Goal: Transaction & Acquisition: Obtain resource

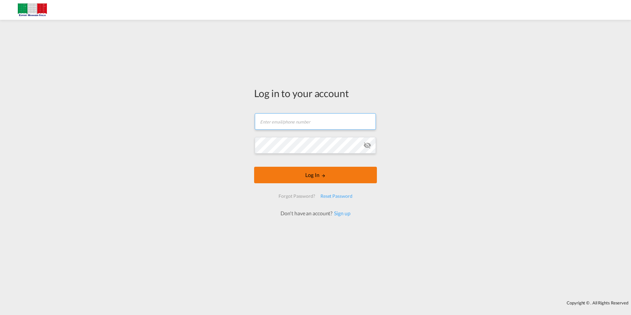
type input "[PERSON_NAME][EMAIL_ADDRESS][DOMAIN_NAME]"
click at [323, 176] on md-icon "LOGIN" at bounding box center [323, 175] width 5 height 5
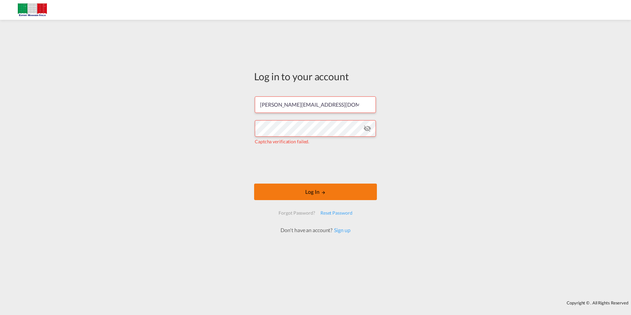
click at [315, 193] on button "Log In" at bounding box center [315, 191] width 123 height 16
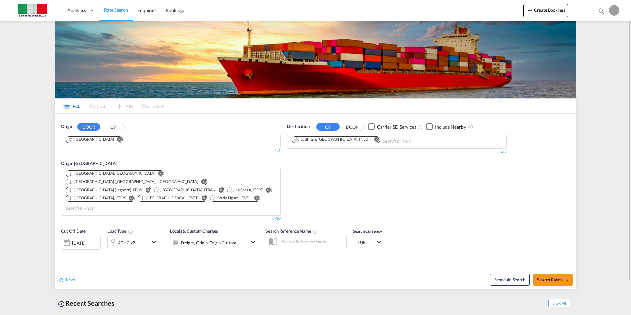
click at [117, 139] on md-icon "Remove" at bounding box center [119, 139] width 5 height 5
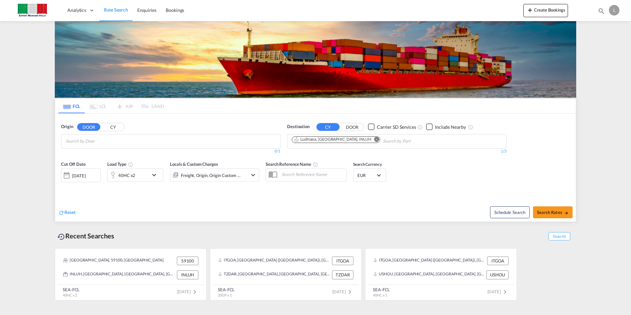
click at [95, 142] on input "Chips input." at bounding box center [97, 141] width 63 height 11
click at [126, 146] on body "Analytics Dashboard Rate Search Enquiries Bookings Analytics" at bounding box center [315, 157] width 631 height 315
paste input "75850"
click at [123, 141] on div at bounding box center [315, 157] width 631 height 315
click at [123, 141] on input "la spezia 75850" at bounding box center [97, 141] width 63 height 11
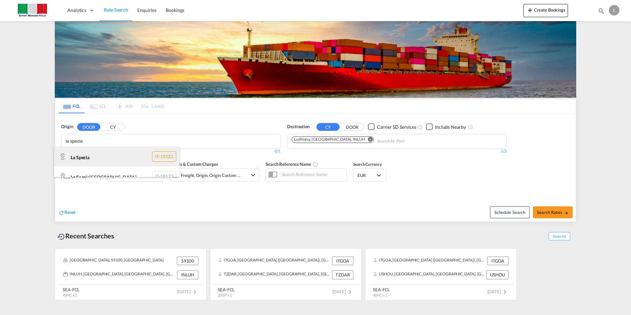
type input "la spezia"
click at [106, 160] on div "La Spezia IT-19121" at bounding box center [116, 156] width 125 height 20
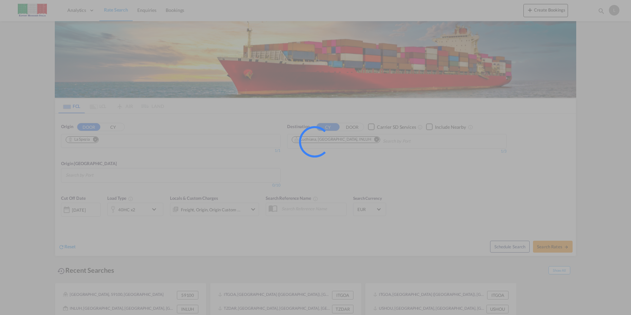
click at [343, 136] on div at bounding box center [323, 150] width 49 height 49
click at [28, 98] on div at bounding box center [315, 157] width 631 height 315
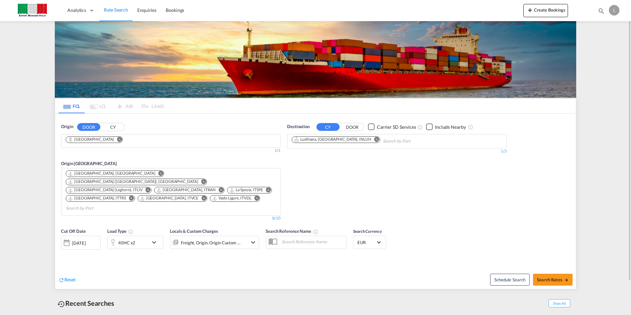
click at [181, 238] on div "Freight, Origin, Origin Custom +1" at bounding box center [211, 242] width 60 height 9
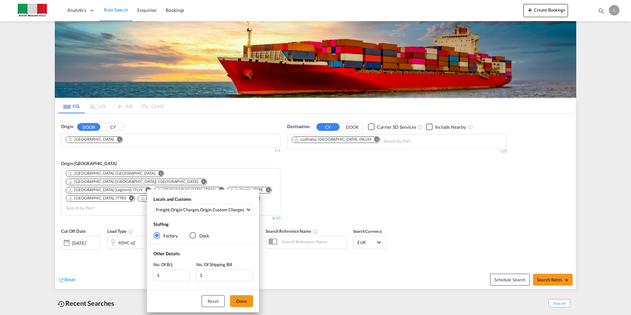
click at [346, 214] on div "Locals and Customs Freight , Origin Charges , Origin Custom Charges Clear All S…" at bounding box center [315, 157] width 631 height 315
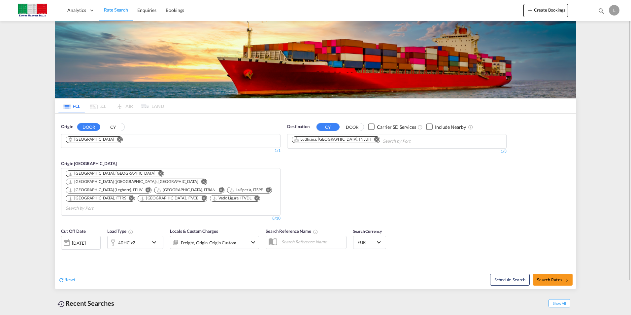
click at [186, 132] on div "Origin DOOR [PERSON_NAME][GEOGRAPHIC_DATA] 1/3 1/ 1/1" at bounding box center [170, 138] width 219 height 30
click at [177, 135] on md-chips "[GEOGRAPHIC_DATA]" at bounding box center [170, 140] width 219 height 13
click at [175, 140] on md-chips "[GEOGRAPHIC_DATA]" at bounding box center [170, 140] width 219 height 13
click at [117, 140] on md-icon "Remove" at bounding box center [119, 139] width 5 height 5
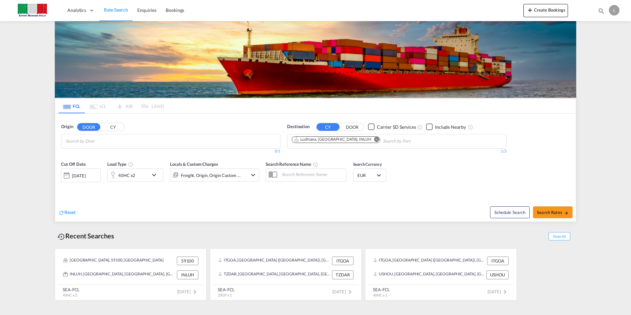
click at [91, 140] on input "Chips input." at bounding box center [97, 141] width 63 height 11
type input "la spezia"
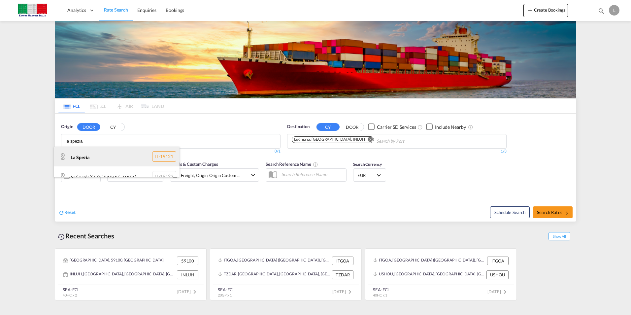
click at [88, 154] on div "La Spezia IT-19121" at bounding box center [116, 156] width 125 height 20
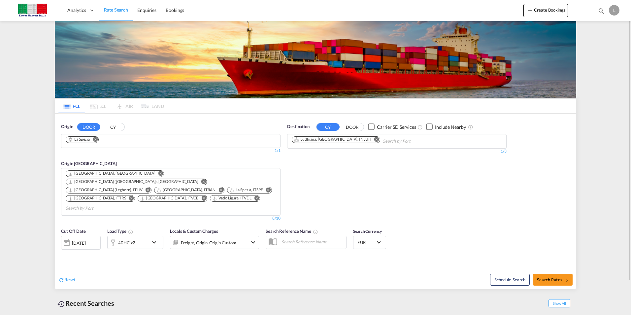
click at [374, 139] on md-icon "Remove" at bounding box center [376, 139] width 5 height 5
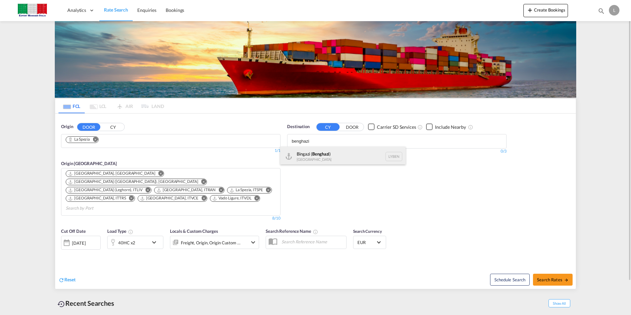
type input "benghazi"
click at [324, 156] on div "Bingazi ( [GEOGRAPHIC_DATA] ) [GEOGRAPHIC_DATA] [GEOGRAPHIC_DATA]" at bounding box center [342, 156] width 125 height 20
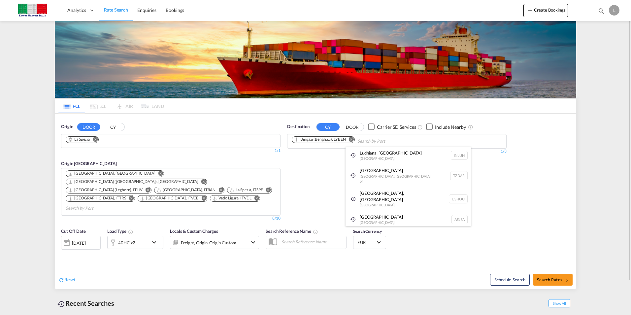
click at [420, 176] on div "[GEOGRAPHIC_DATA] [GEOGRAPHIC_DATA], [GEOGRAPHIC_DATA] TZDAR" at bounding box center [407, 175] width 125 height 23
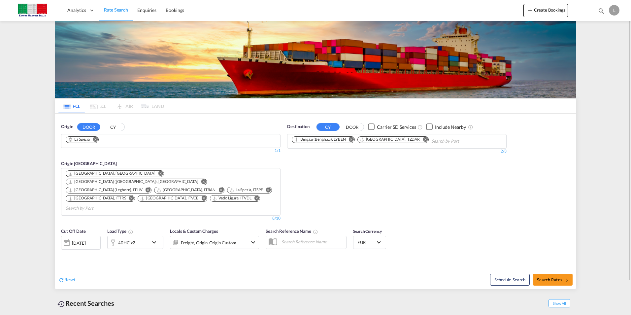
click at [423, 140] on md-icon "Remove" at bounding box center [425, 139] width 5 height 5
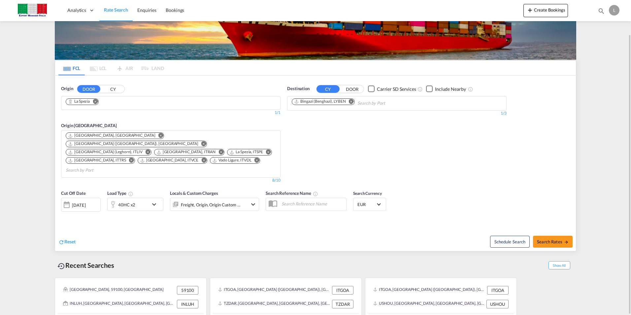
click at [254, 254] on div "Recent Searches Show All" at bounding box center [315, 263] width 521 height 18
click at [133, 200] on div "40HC x2" at bounding box center [126, 204] width 17 height 9
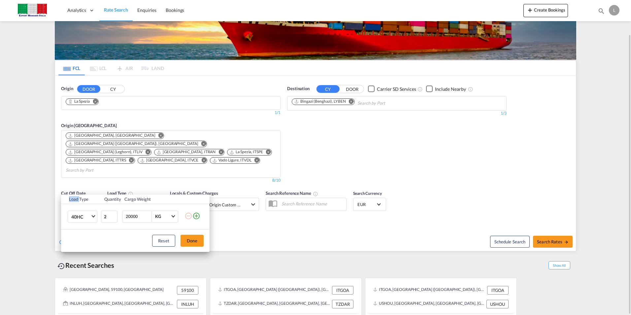
click at [133, 186] on div "Load Type Quantity Cargo Weight 40HC 20GP 40GP 40HC 45HC 20RE 40RE 40HR 20OT 40…" at bounding box center [315, 157] width 631 height 315
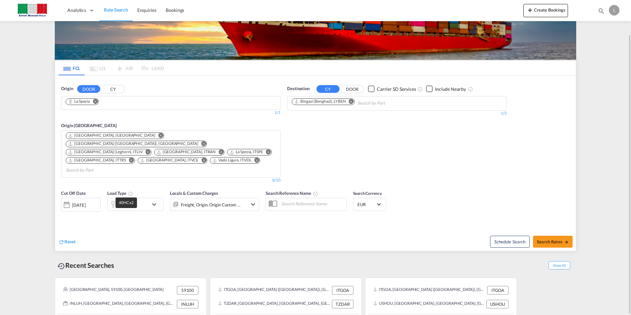
click at [131, 200] on div "40HC x2" at bounding box center [126, 204] width 17 height 9
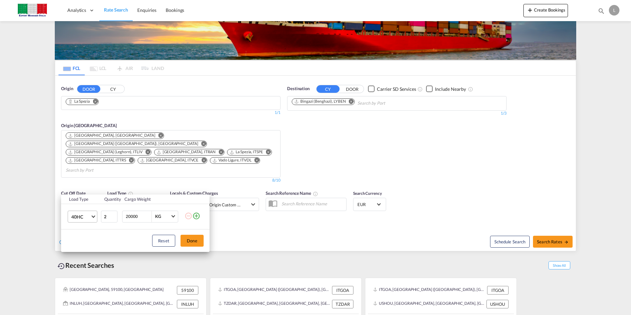
drag, startPoint x: 131, startPoint y: 188, endPoint x: 88, endPoint y: 216, distance: 51.8
click at [88, 216] on span "40HC" at bounding box center [80, 216] width 19 height 7
click at [87, 186] on md-option "20GP" at bounding box center [88, 185] width 45 height 16
click at [107, 219] on input "2" at bounding box center [109, 216] width 16 height 12
type input "16"
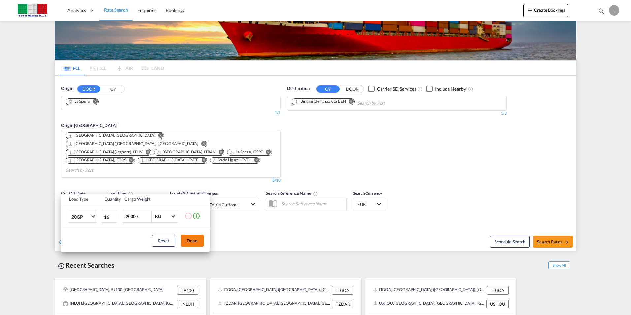
click at [189, 241] on button "Done" at bounding box center [191, 241] width 23 height 12
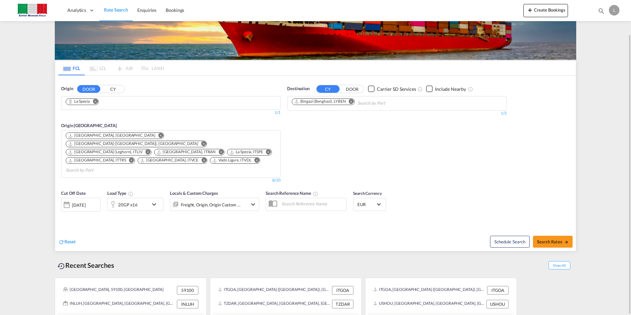
click at [210, 229] on div "Reset Schedule Search Search Rates" at bounding box center [315, 236] width 521 height 29
click at [217, 200] on div "Freight, Origin, Origin Custom +1" at bounding box center [211, 204] width 60 height 9
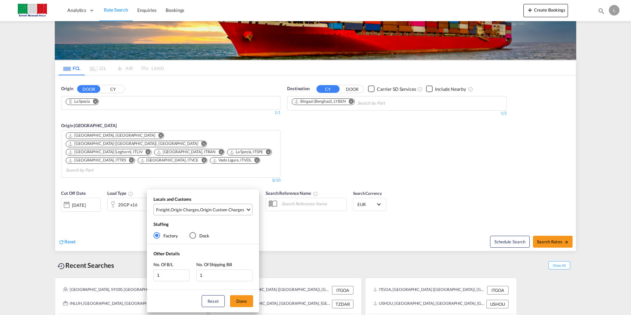
click at [222, 206] on md-select-value "Freight , Origin Charges , Origin Custom Charges" at bounding box center [203, 209] width 97 height 11
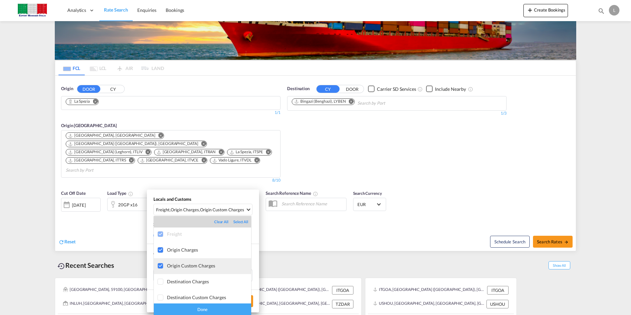
scroll to position [0, 0]
click at [202, 309] on div "Done" at bounding box center [202, 309] width 97 height 12
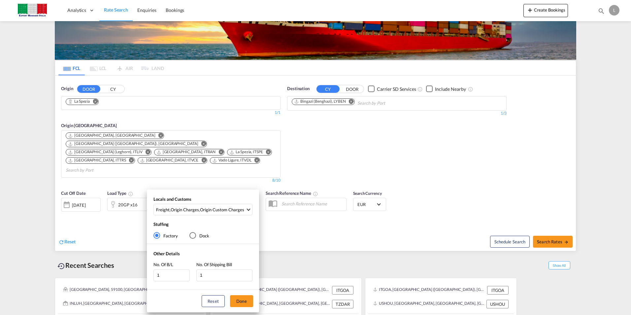
click at [336, 208] on div "Locals and Customs Freight , Origin Charges , Origin Custom Charges Stuffing Fa…" at bounding box center [315, 157] width 631 height 315
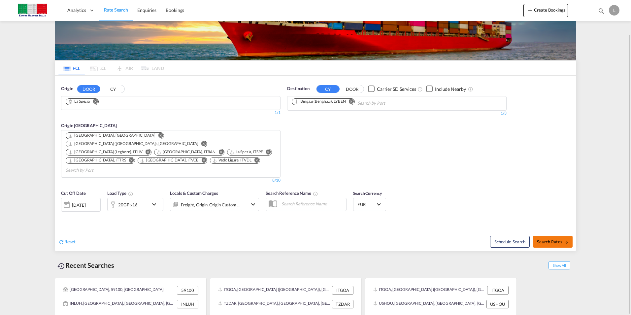
click at [546, 239] on span "Search Rates" at bounding box center [553, 241] width 32 height 5
type input "La Spezia to LYBEN / [DATE]"
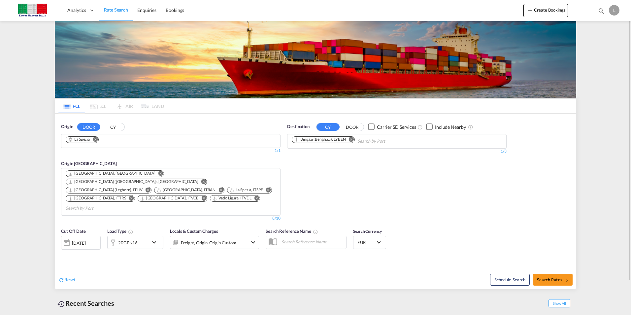
click at [162, 138] on md-chips "La Spezia" at bounding box center [170, 140] width 219 height 13
click at [96, 140] on md-icon "Remove" at bounding box center [95, 139] width 5 height 5
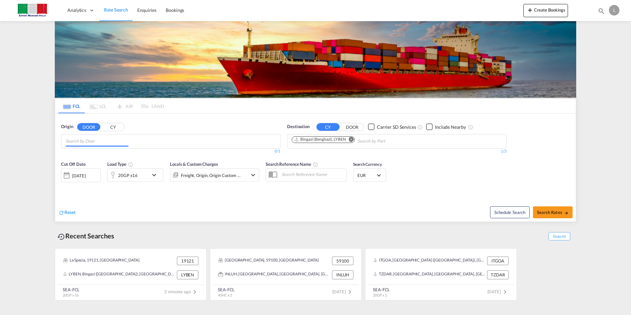
click at [97, 139] on input "Chips input." at bounding box center [97, 141] width 63 height 11
type input "marcianise"
click at [79, 154] on div "Marcianise IT-81025" at bounding box center [116, 156] width 125 height 20
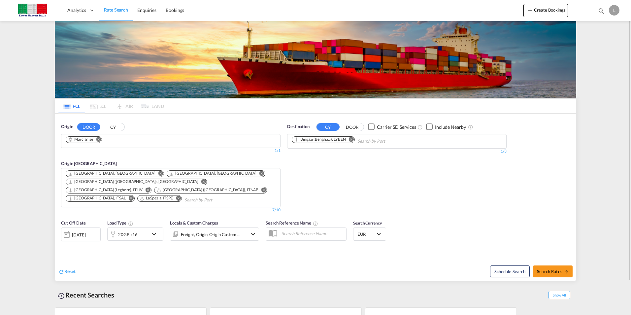
click at [349, 137] on md-icon "Remove" at bounding box center [351, 139] width 5 height 5
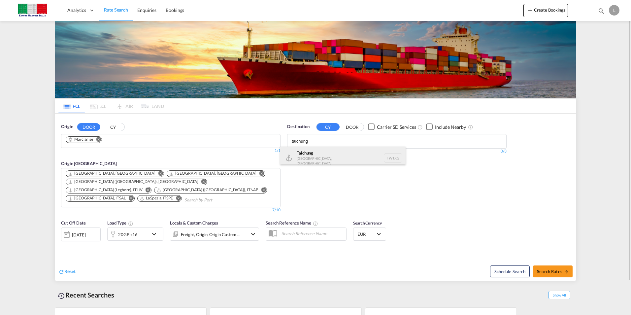
type input "taichung"
click at [316, 158] on div "Taichung [GEOGRAPHIC_DATA], [GEOGRAPHIC_DATA] TWTXG" at bounding box center [342, 157] width 125 height 23
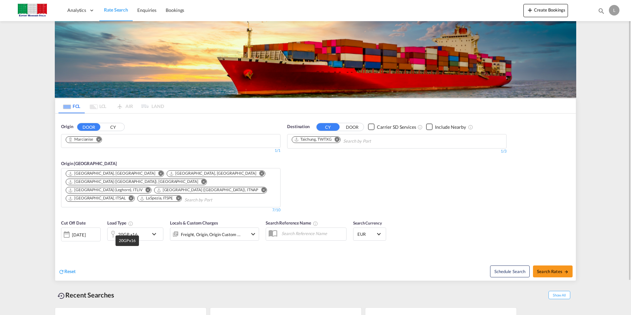
click at [133, 230] on div "20GP x16" at bounding box center [127, 234] width 19 height 9
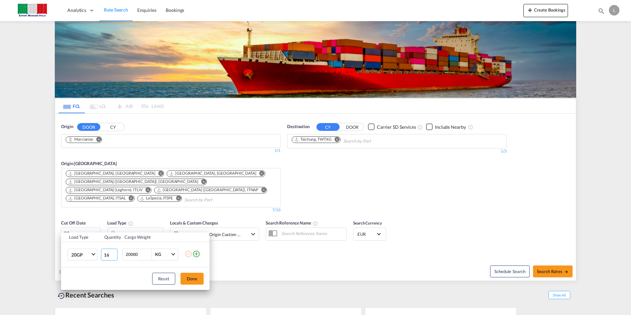
click at [114, 250] on input "16" at bounding box center [109, 254] width 16 height 12
type input "1"
click at [187, 271] on div "Reset Done" at bounding box center [135, 278] width 148 height 22
click at [186, 274] on button "Done" at bounding box center [191, 278] width 23 height 12
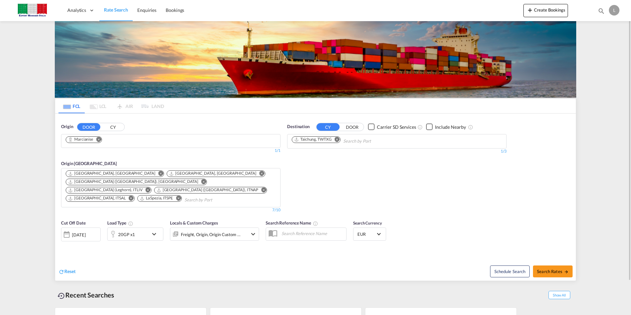
click at [388, 198] on div "Destination CY DOOR Carrier SD Services Include Nearby Taichung, TWTXG 1/3 1/" at bounding box center [397, 168] width 226 height 96
click at [546, 269] on span "Search Rates" at bounding box center [553, 271] width 32 height 5
type input "Marcianise to TWTXG / [DATE]"
click at [98, 139] on md-icon "Remove" at bounding box center [98, 139] width 5 height 5
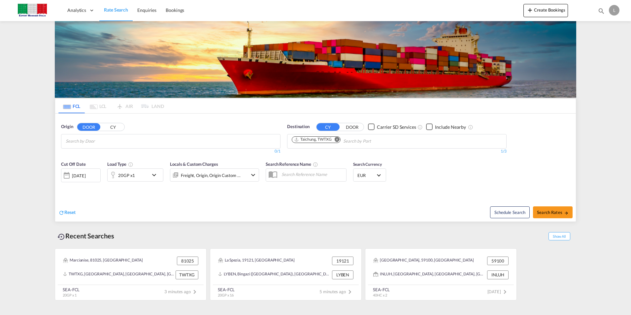
click at [97, 141] on input "Chips input." at bounding box center [97, 141] width 63 height 11
paste input "41122"
type input "modena 41122"
drag, startPoint x: 92, startPoint y: 130, endPoint x: 102, endPoint y: 139, distance: 13.8
click at [100, 137] on div "Origin DOOR [PERSON_NAME] 41122 0/3 0/ 0/1" at bounding box center [170, 138] width 219 height 31
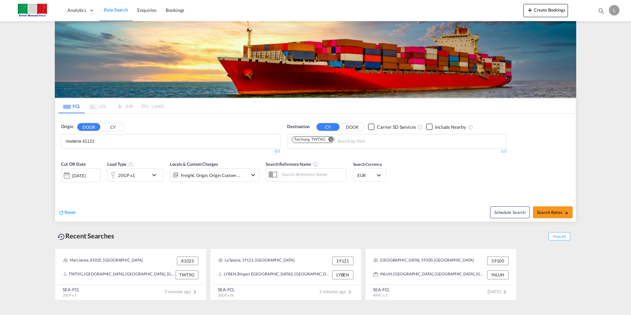
click at [98, 141] on input "modena 41122" at bounding box center [97, 141] width 63 height 11
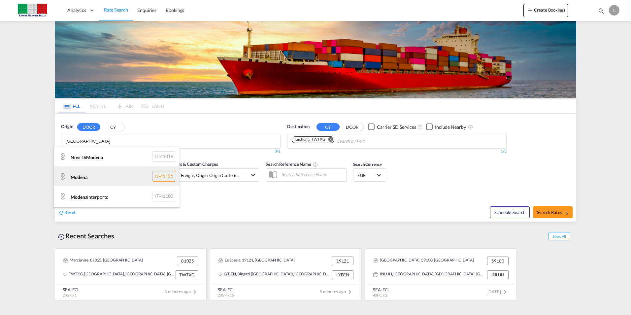
type input "[GEOGRAPHIC_DATA]"
click at [103, 174] on div "[GEOGRAPHIC_DATA] IT-41121" at bounding box center [116, 176] width 125 height 20
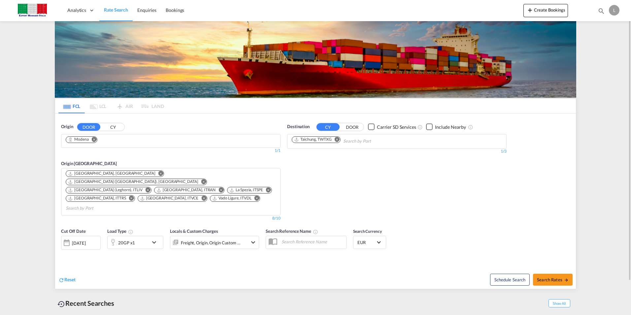
click at [335, 138] on md-icon "Remove" at bounding box center [337, 139] width 5 height 5
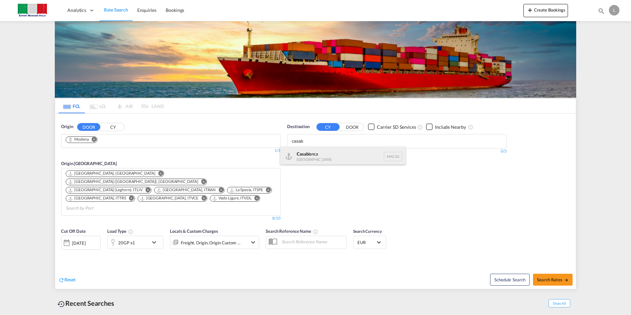
type input "casab"
click at [77, 123] on button "DOOR" at bounding box center [88, 127] width 23 height 8
click at [301, 157] on div "Casab lanca [GEOGRAPHIC_DATA] [GEOGRAPHIC_DATA]" at bounding box center [342, 156] width 125 height 20
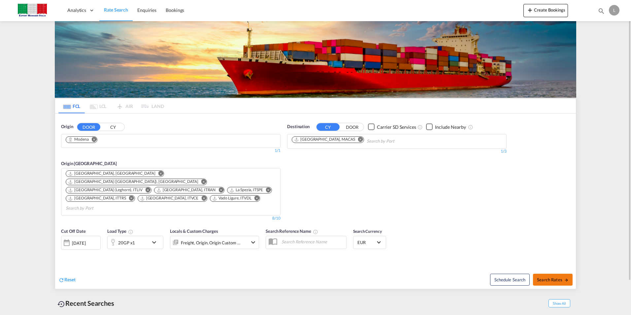
click at [549, 277] on span "Search Rates" at bounding box center [553, 279] width 32 height 5
type input "Modena to MACAS / [DATE]"
click at [358, 138] on md-icon "Remove" at bounding box center [360, 139] width 5 height 5
click at [353, 171] on div "Destination CY DOOR Carrier SD Services Include Nearby 0/3 0/" at bounding box center [397, 172] width 226 height 104
click at [96, 141] on md-icon "Remove" at bounding box center [94, 139] width 5 height 5
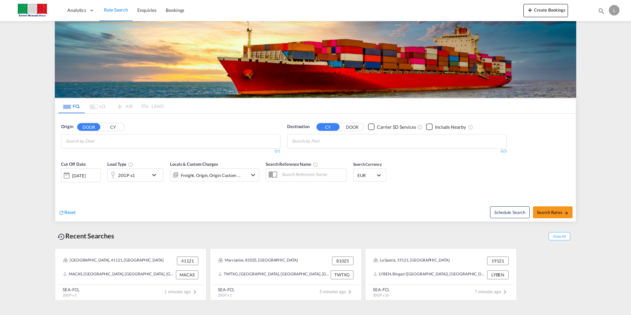
click at [121, 139] on body "Analytics Dashboard Rate Search Enquiries Bookings Analytics" at bounding box center [315, 157] width 631 height 315
click at [114, 129] on button "CY" at bounding box center [112, 127] width 23 height 8
click at [105, 139] on body "Analytics Dashboard Rate Search Enquiries Bookings Analytics" at bounding box center [315, 157] width 631 height 315
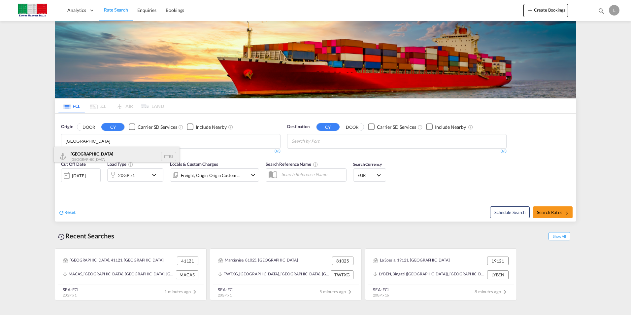
type input "[GEOGRAPHIC_DATA]"
click at [83, 152] on div "Trieste Italy ITTRS" at bounding box center [116, 156] width 125 height 20
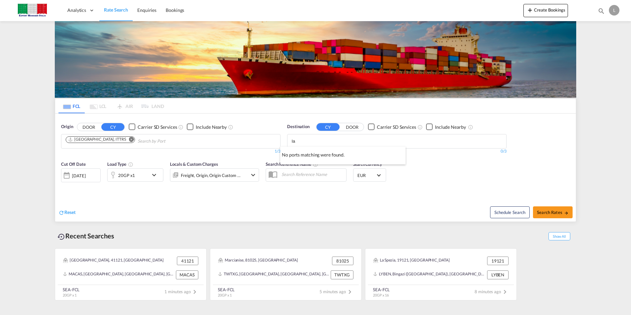
type input "l"
type input "s"
type input "lata"
click at [309, 155] on div "Lata kia [GEOGRAPHIC_DATA] SYLTK" at bounding box center [342, 156] width 125 height 20
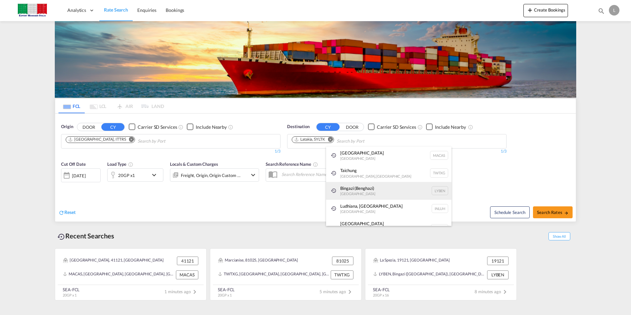
click at [423, 183] on div "Bingazi ([GEOGRAPHIC_DATA]) [GEOGRAPHIC_DATA] [GEOGRAPHIC_DATA]" at bounding box center [388, 191] width 125 height 18
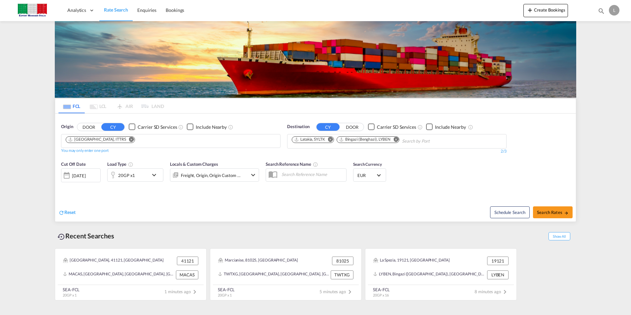
click at [396, 141] on md-icon "Remove" at bounding box center [395, 139] width 5 height 5
click at [265, 196] on div "Reset Schedule Search Search Rates" at bounding box center [315, 207] width 521 height 29
click at [127, 176] on div "20GP x1" at bounding box center [126, 175] width 17 height 9
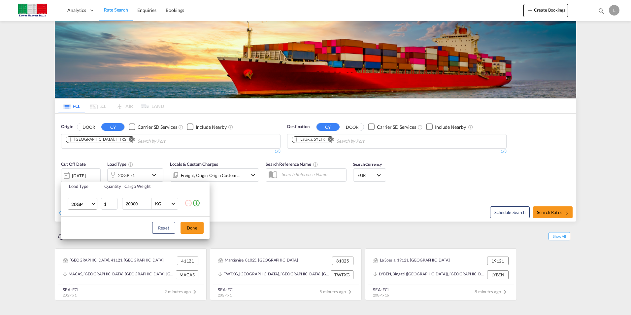
click at [72, 202] on span "20GP" at bounding box center [80, 204] width 19 height 7
click at [84, 220] on md-option "40GP" at bounding box center [88, 220] width 45 height 16
click at [235, 212] on div "Load Type Quantity Cargo Weight 40GP 1 20000 KG KG Load type addition is restri…" at bounding box center [315, 157] width 631 height 315
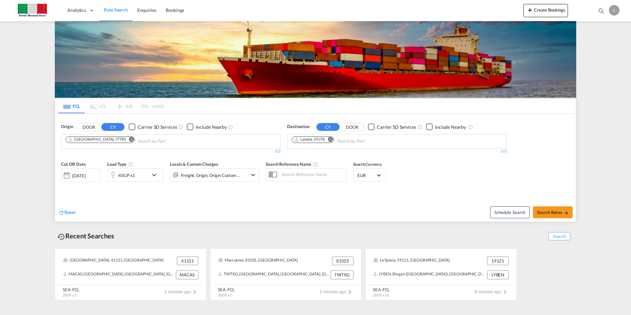
click at [277, 199] on div "Reset" at bounding box center [187, 207] width 259 height 18
click at [543, 208] on button "Search Rates" at bounding box center [553, 212] width 40 height 12
type input "ITTRS to SYLTK / [DATE]"
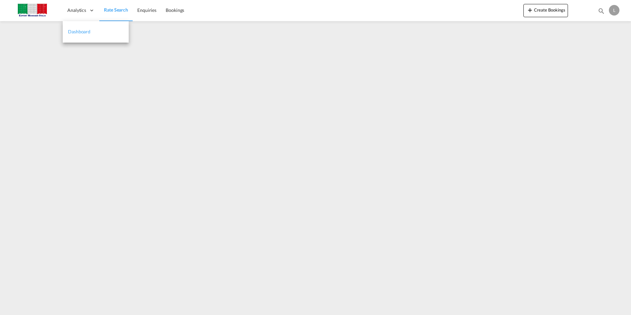
click at [84, 26] on link "Dashboard" at bounding box center [96, 31] width 66 height 21
